Goal: Information Seeking & Learning: Learn about a topic

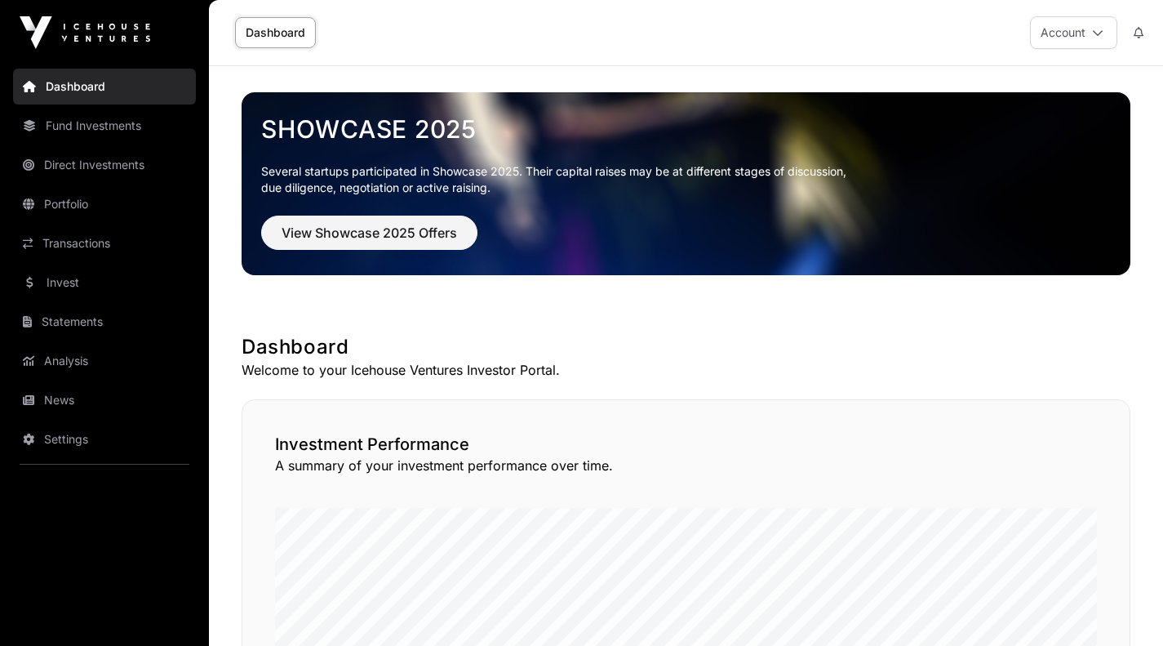
click at [68, 201] on link "Portfolio" at bounding box center [104, 204] width 183 height 36
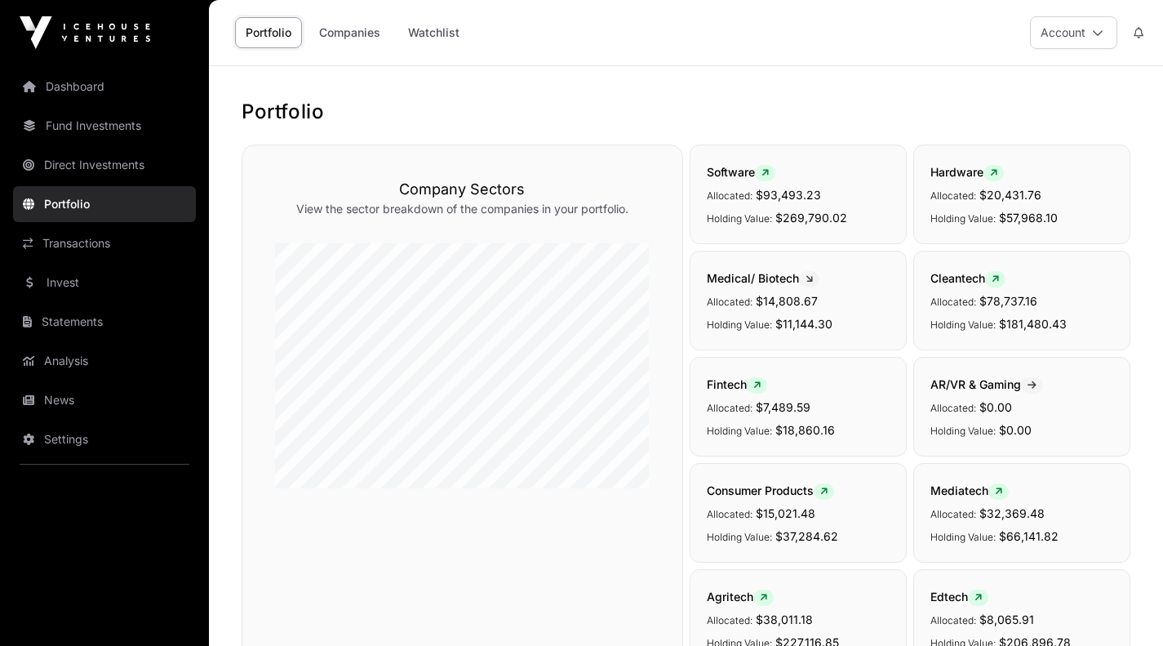
click at [347, 30] on link "Companies" at bounding box center [350, 32] width 82 height 31
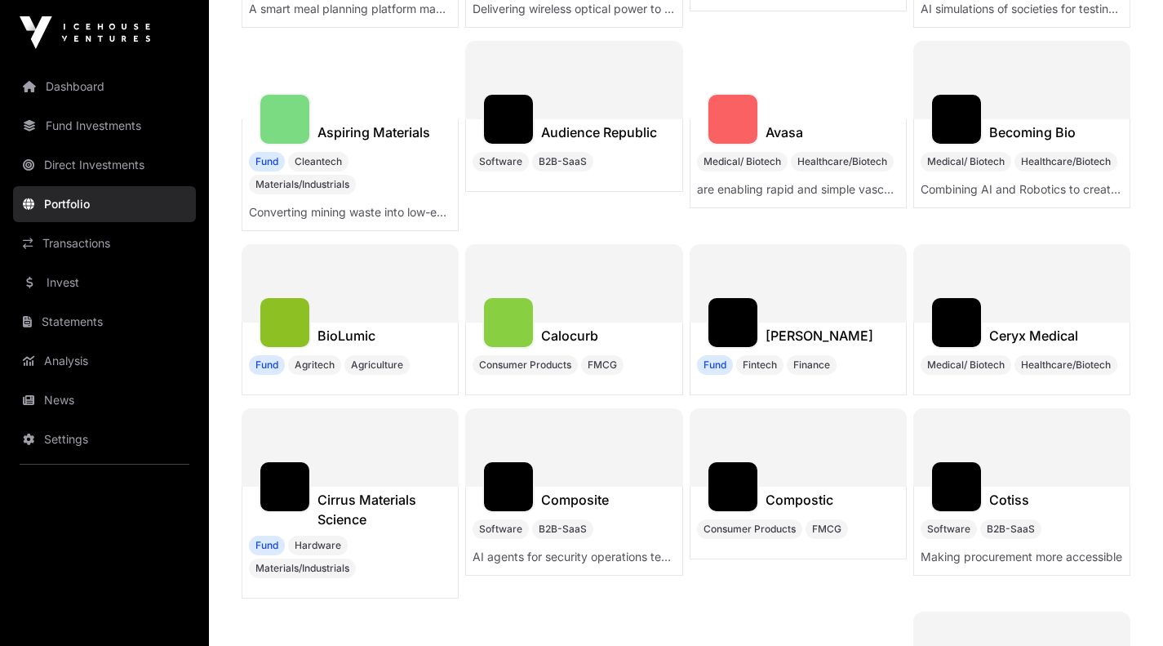
scroll to position [1750, 0]
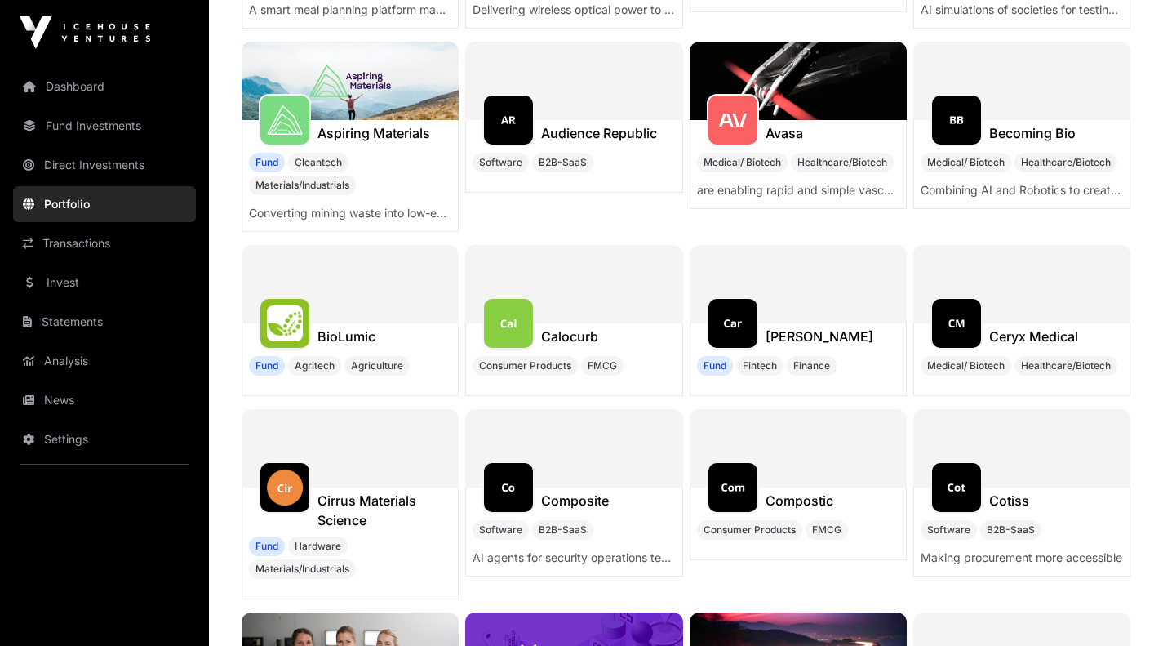
click at [799, 112] on img at bounding box center [798, 81] width 217 height 78
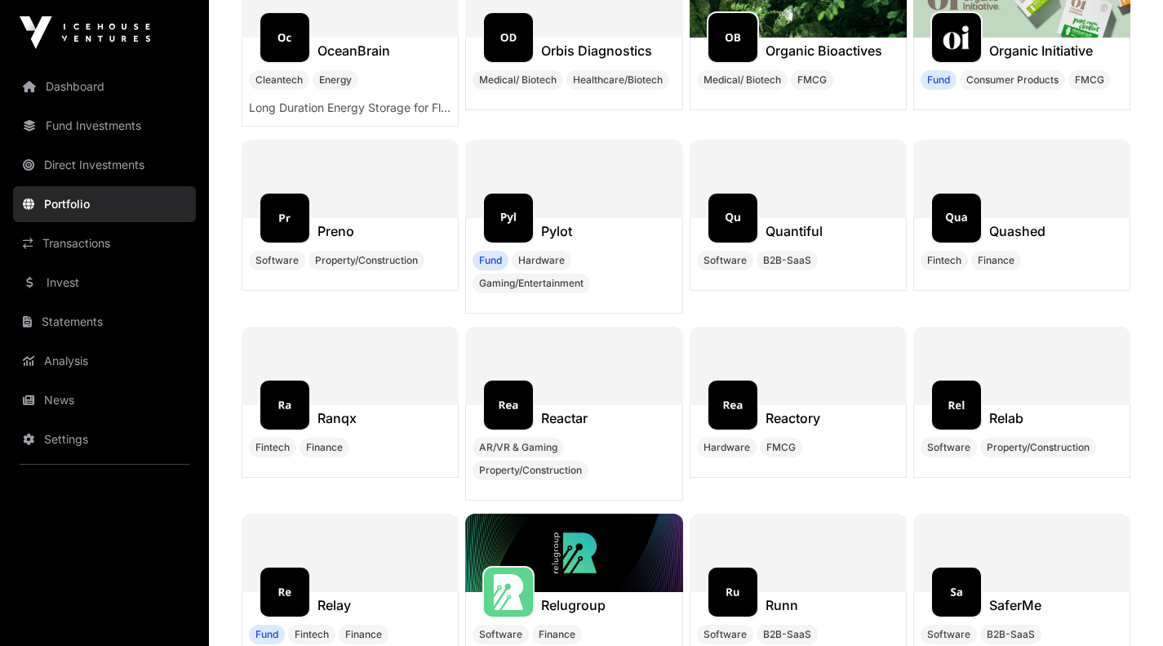
scroll to position [8691, 0]
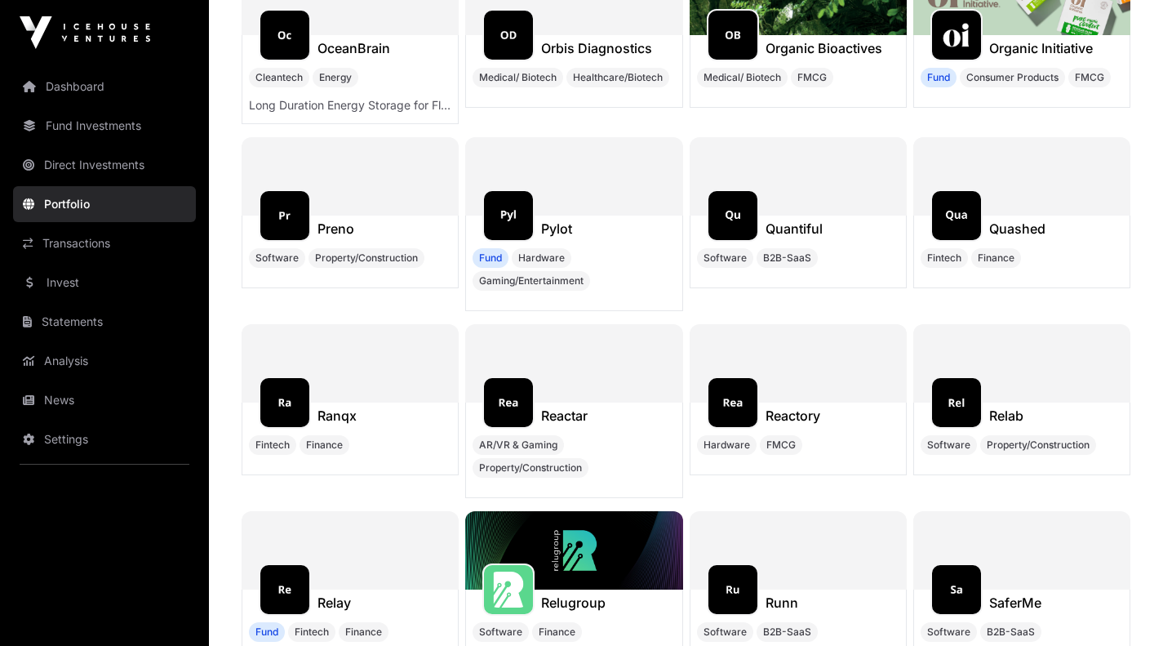
drag, startPoint x: 623, startPoint y: 229, endPoint x: 555, endPoint y: 336, distance: 125.9
click at [555, 336] on div "Alimetry Medical/ Biotech Healthcare/Biotech Basis Fund Hardware Energy are on …" at bounding box center [686, 34] width 889 height 16949
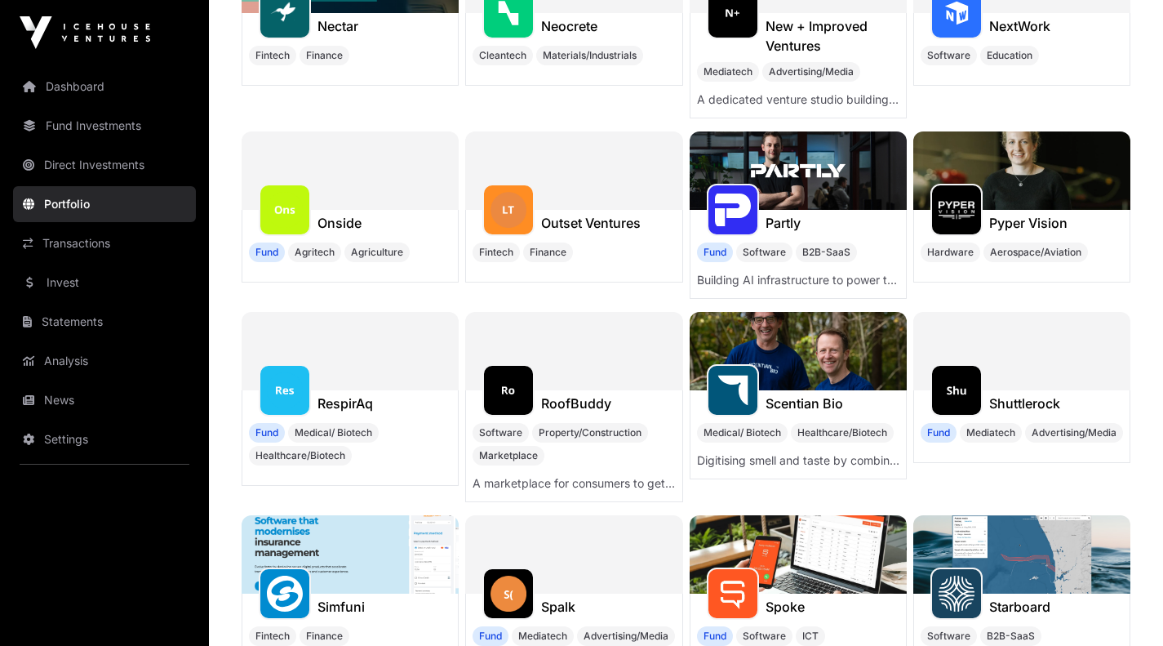
scroll to position [0, 0]
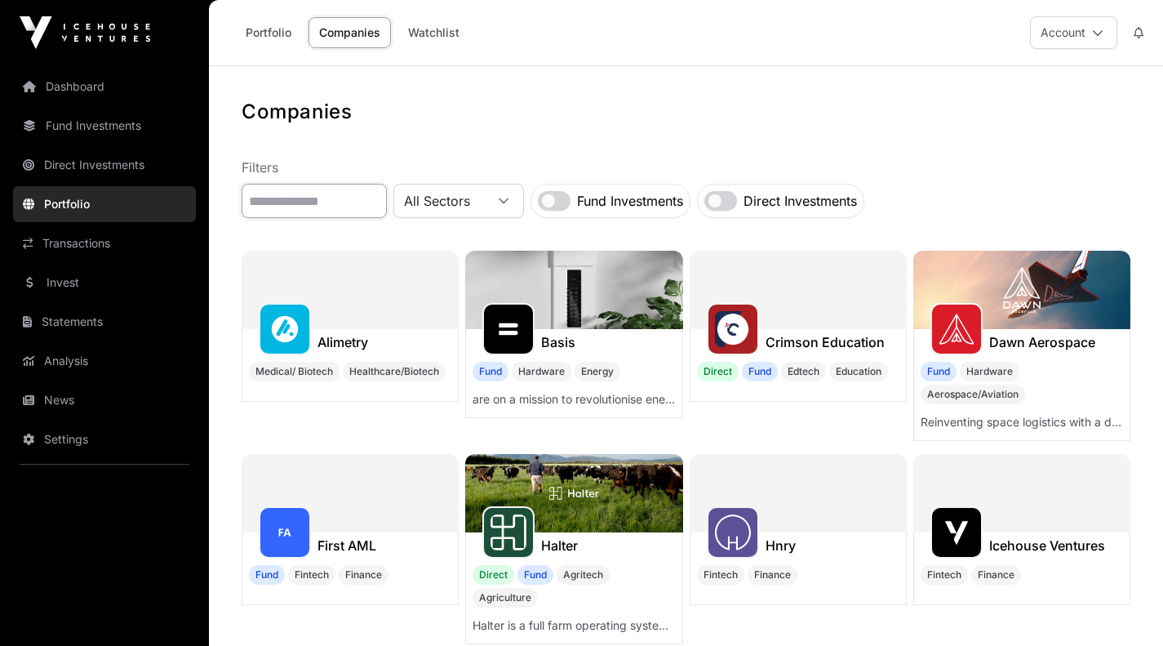
click at [319, 200] on input "text" at bounding box center [314, 201] width 145 height 34
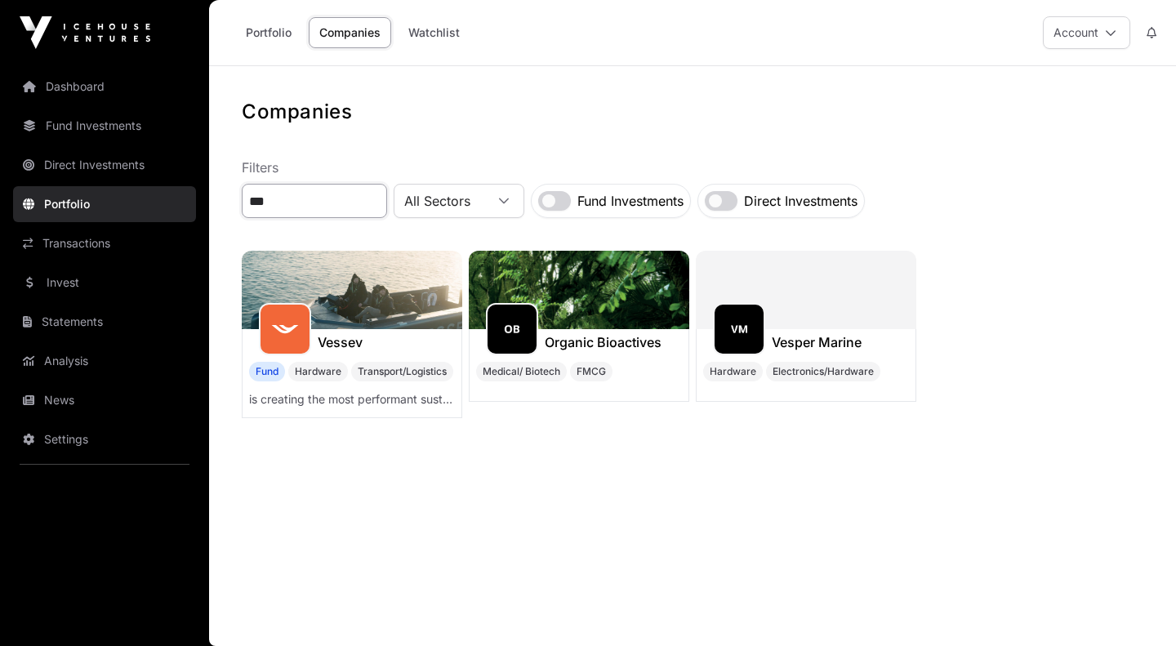
type input "***"
click at [346, 338] on h1 "Vessev" at bounding box center [340, 342] width 45 height 20
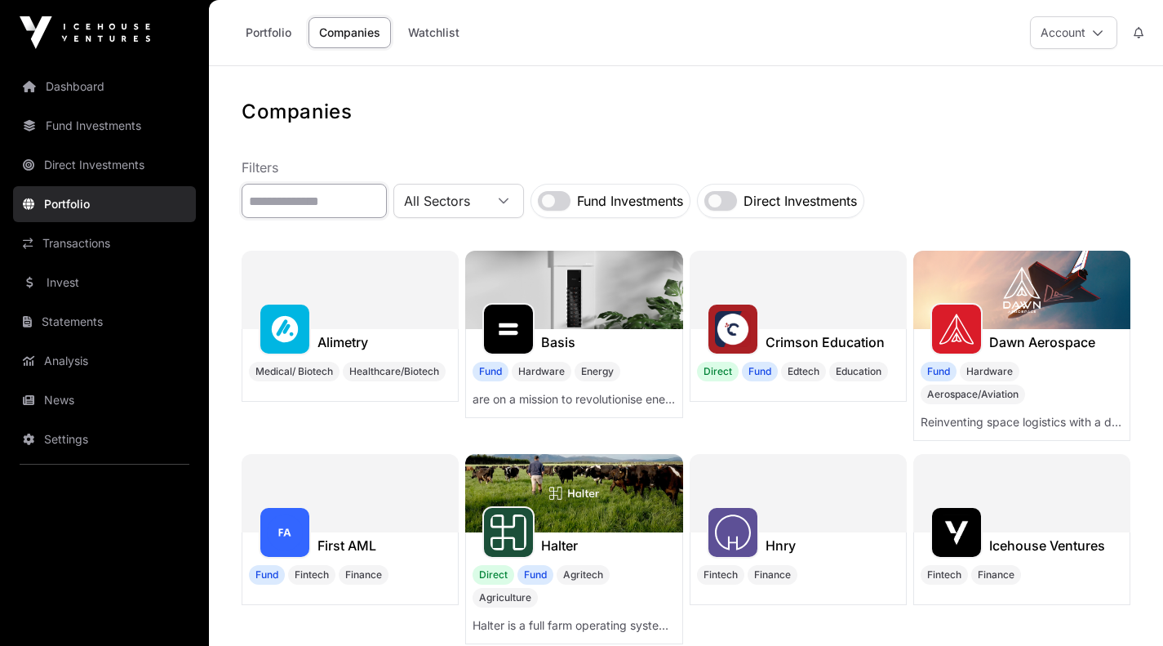
click at [282, 199] on input "text" at bounding box center [314, 201] width 145 height 34
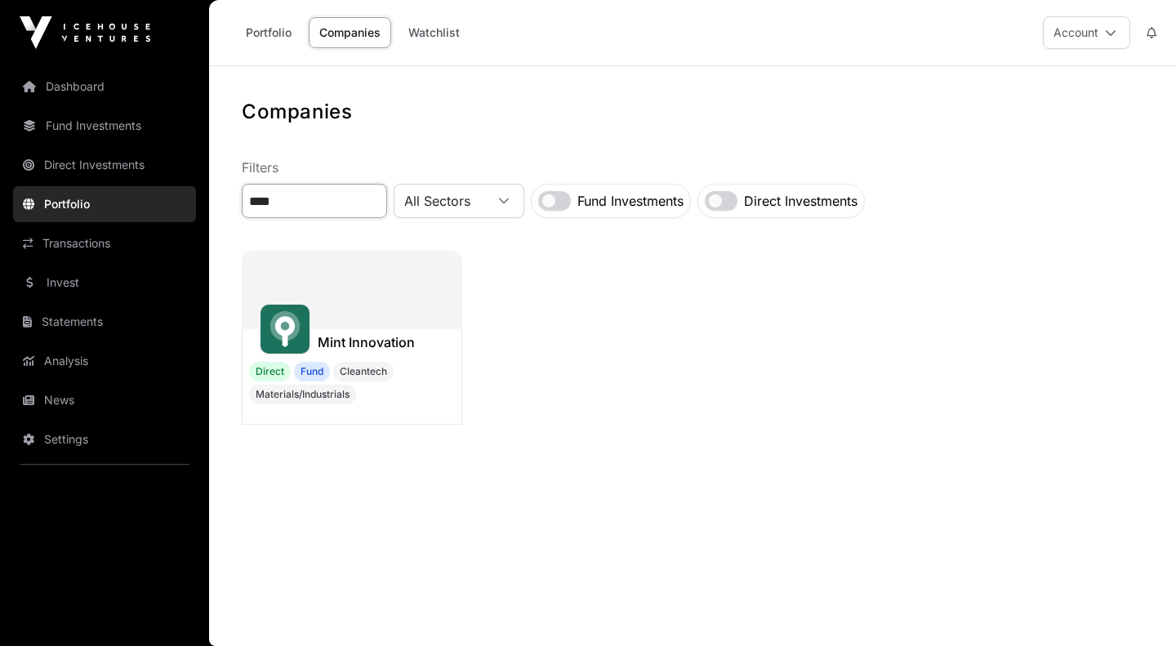
type input "****"
click at [329, 336] on h1 "Mint Innovation" at bounding box center [366, 342] width 97 height 20
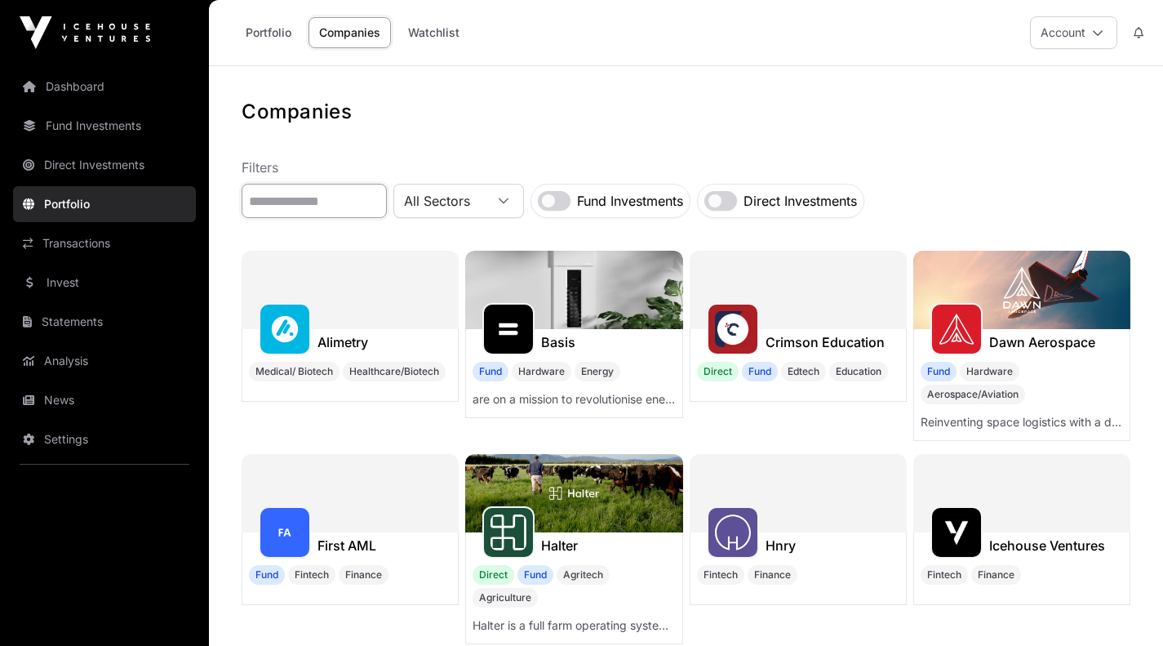
click at [276, 198] on input "text" at bounding box center [314, 201] width 145 height 34
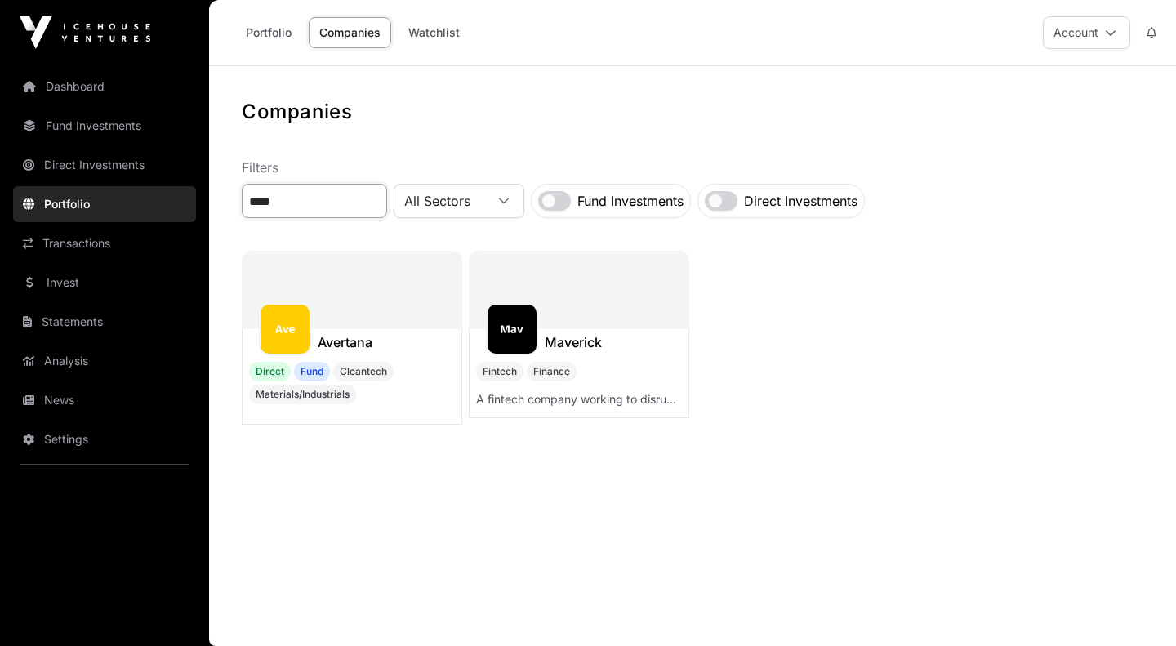
type input "****"
click at [342, 345] on h1 "Avertana" at bounding box center [345, 342] width 55 height 20
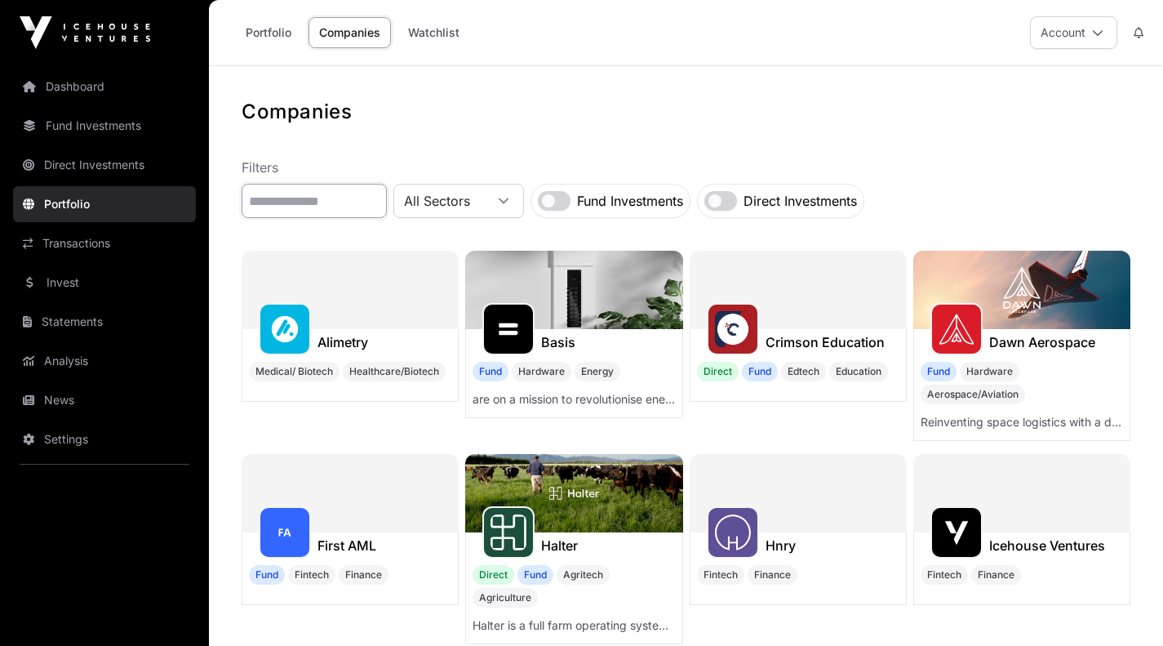
click at [330, 201] on input "text" at bounding box center [314, 201] width 145 height 34
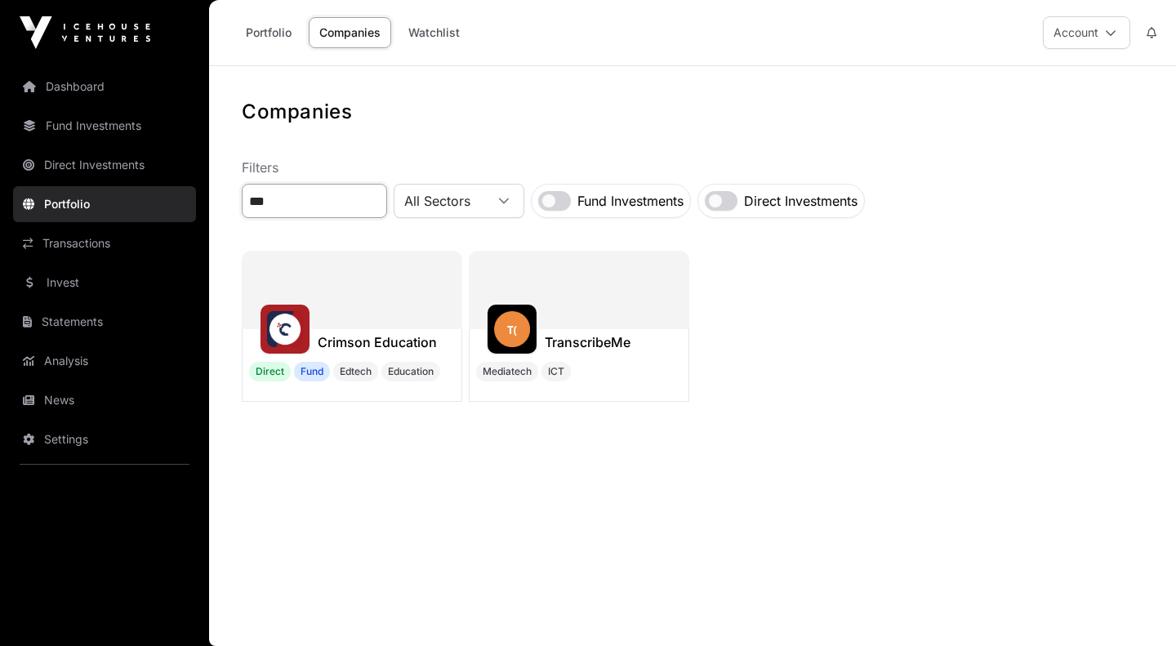
type input "***"
click at [295, 323] on img at bounding box center [285, 329] width 36 height 36
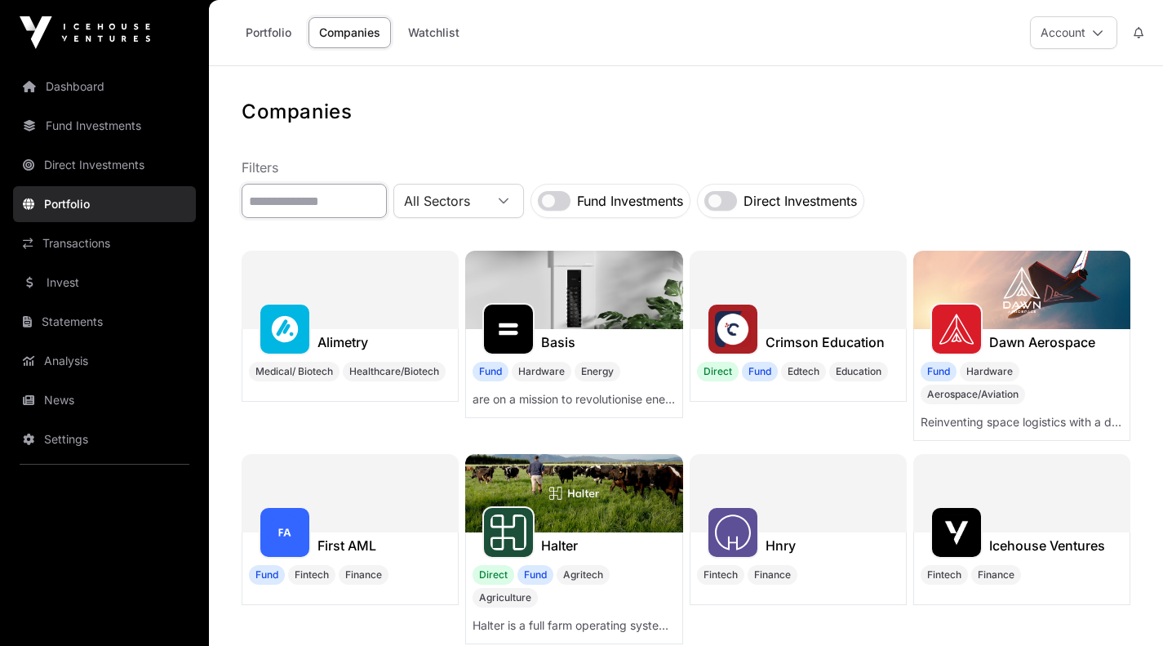
click at [343, 202] on input "text" at bounding box center [314, 201] width 145 height 34
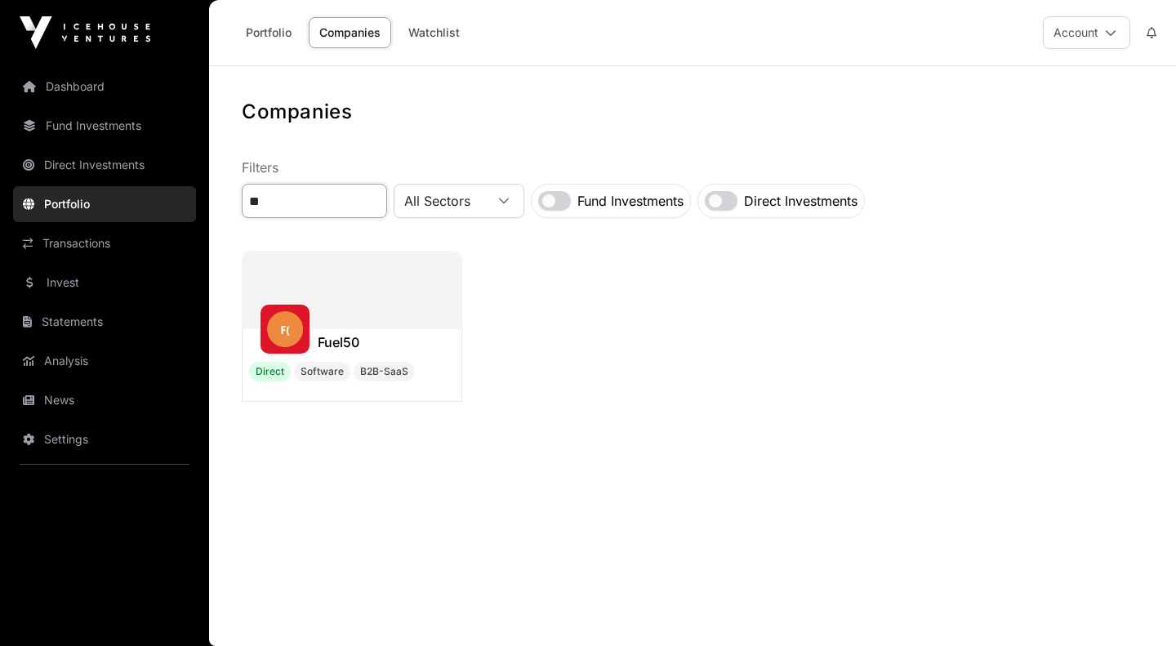
type input "**"
click at [283, 329] on img at bounding box center [285, 329] width 36 height 36
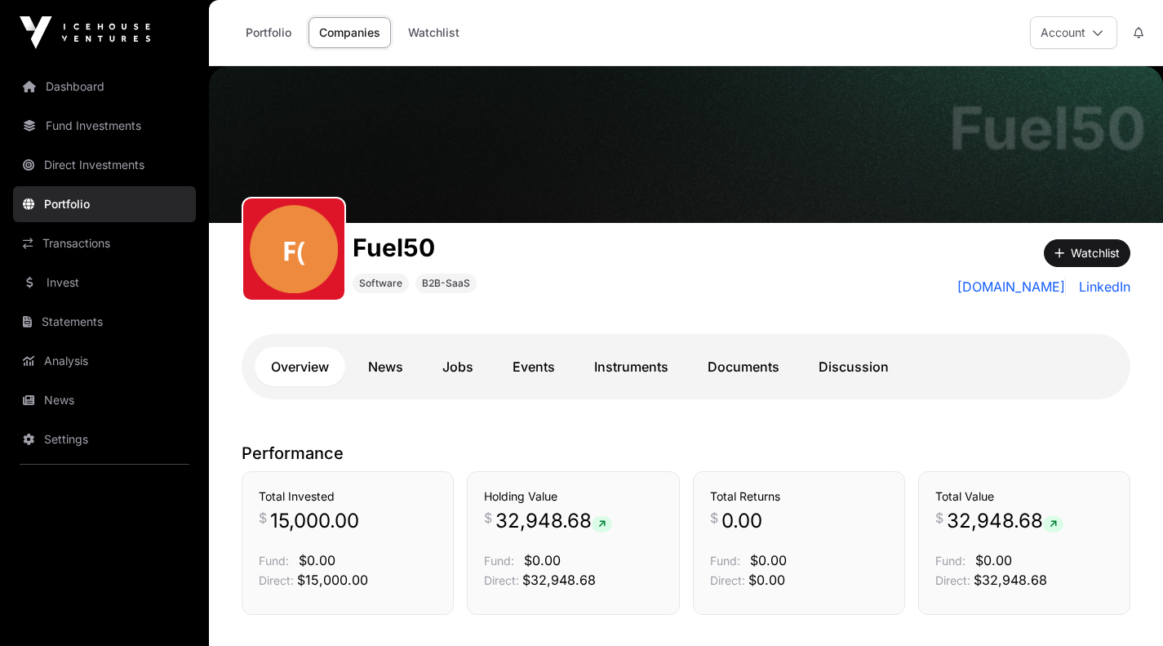
click at [68, 84] on link "Dashboard" at bounding box center [104, 87] width 183 height 36
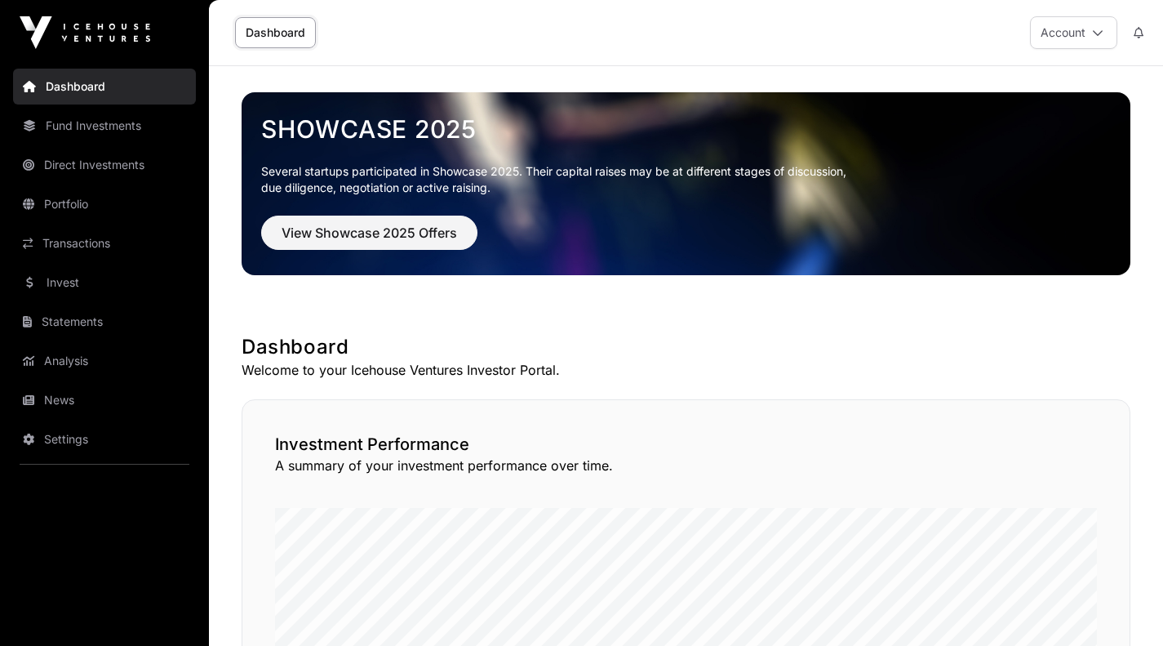
click at [1101, 29] on icon at bounding box center [1097, 32] width 11 height 11
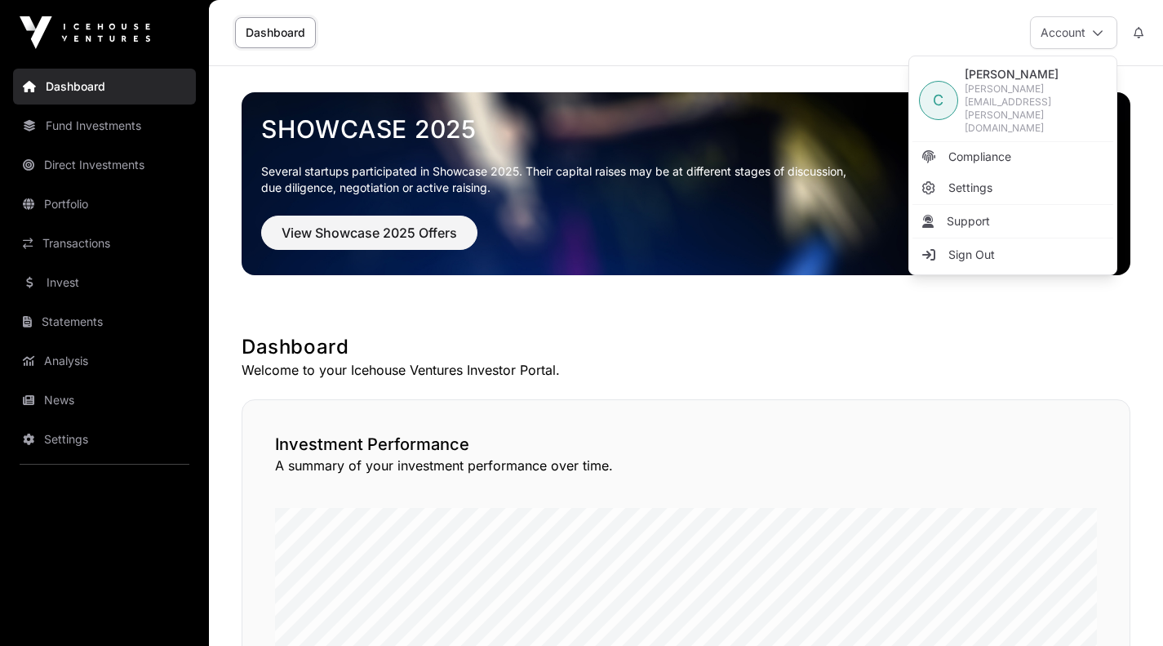
click at [956, 247] on span "Sign Out" at bounding box center [972, 255] width 47 height 16
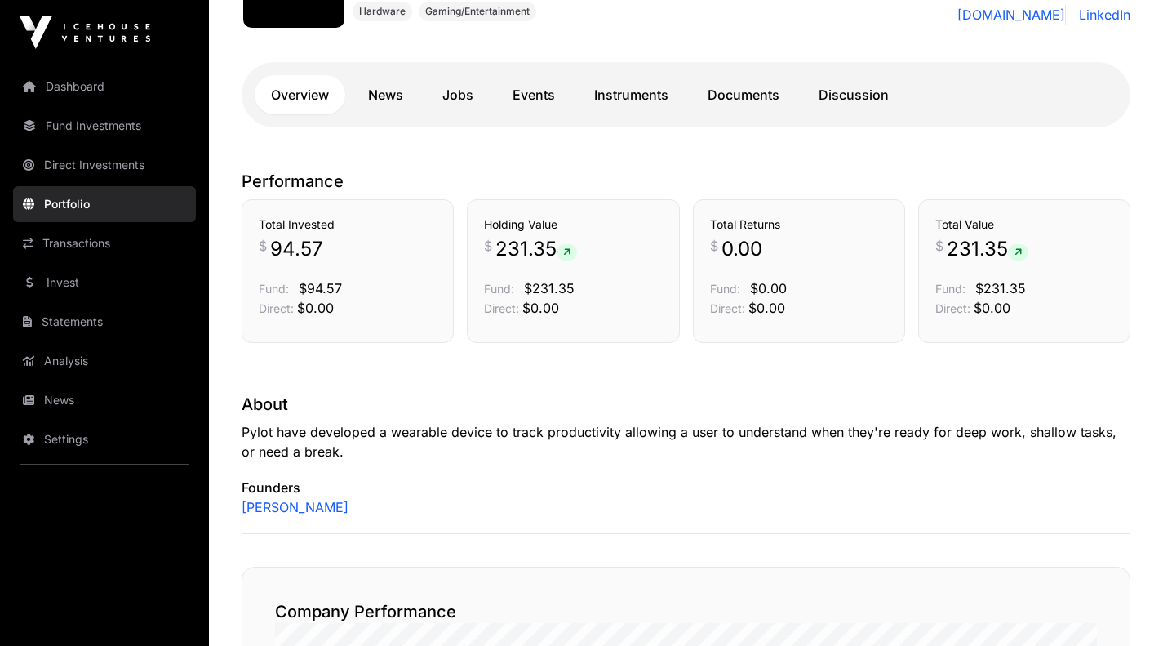
scroll to position [282, 0]
